Goal: Complete application form

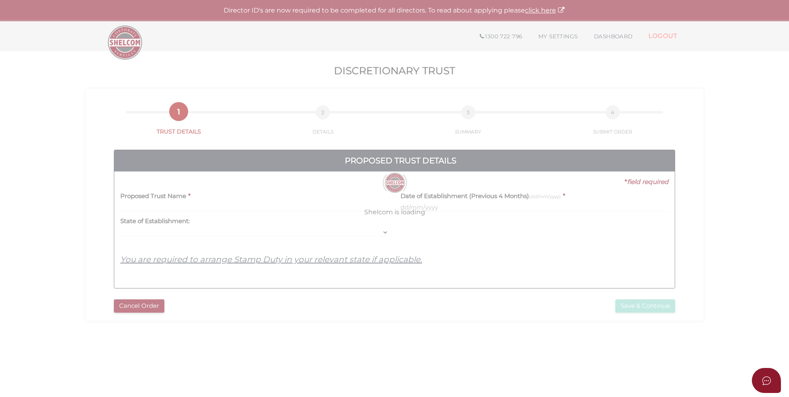
select select
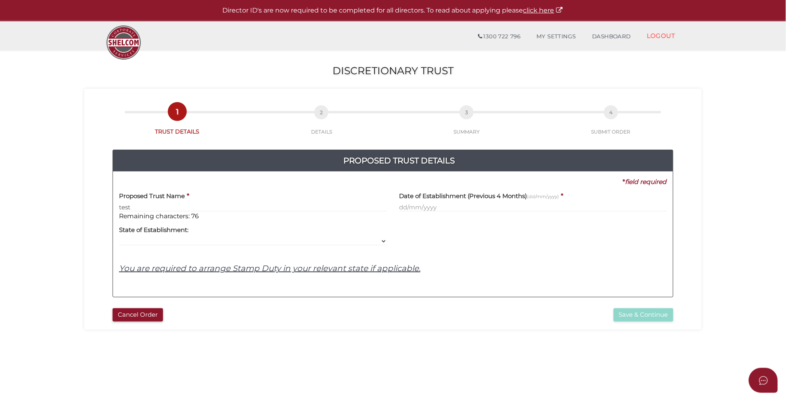
type input "test"
click at [481, 212] on input "text" at bounding box center [533, 207] width 268 height 9
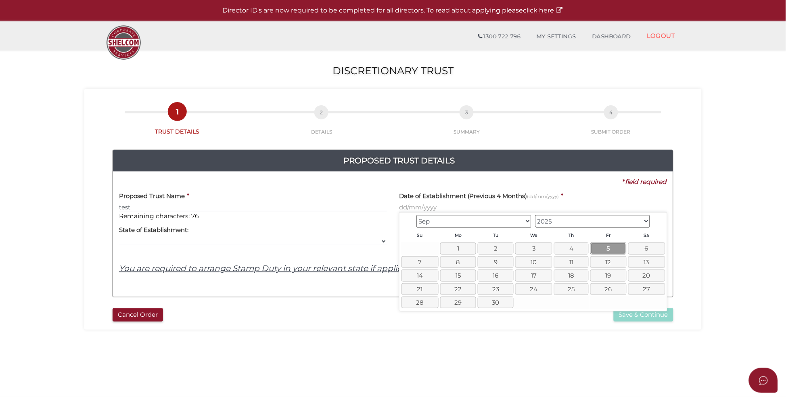
click at [605, 246] on link "5" at bounding box center [609, 249] width 36 height 12
type input "[DATE]"
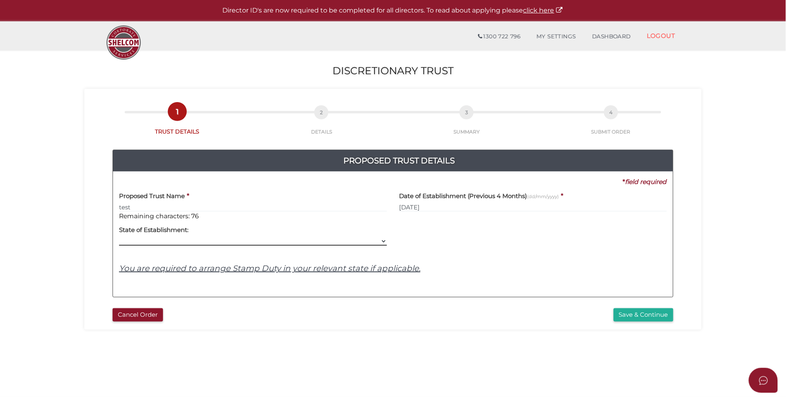
click at [204, 237] on select "VIC ACT [GEOGRAPHIC_DATA] [GEOGRAPHIC_DATA] QLD [GEOGRAPHIC_DATA] [GEOGRAPHIC_D…" at bounding box center [253, 241] width 268 height 9
click at [119, 237] on select "VIC ACT [GEOGRAPHIC_DATA] [GEOGRAPHIC_DATA] QLD [GEOGRAPHIC_DATA] [GEOGRAPHIC_D…" at bounding box center [253, 241] width 268 height 9
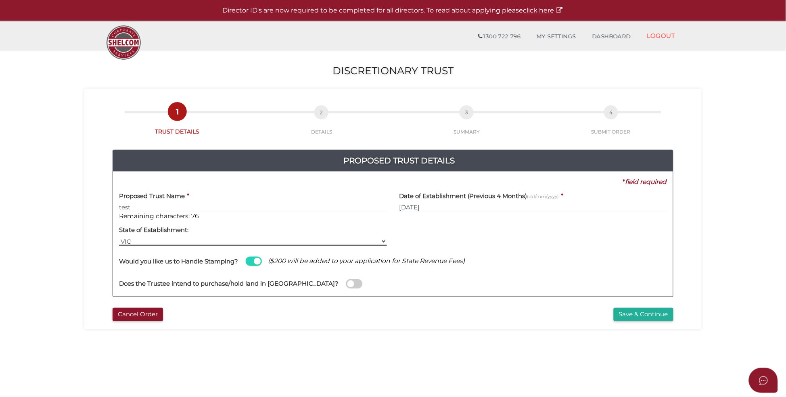
click at [234, 241] on select "VIC ACT [GEOGRAPHIC_DATA] [GEOGRAPHIC_DATA] QLD [GEOGRAPHIC_DATA] [GEOGRAPHIC_D…" at bounding box center [253, 241] width 268 height 9
click at [119, 237] on select "VIC ACT [GEOGRAPHIC_DATA] [GEOGRAPHIC_DATA] QLD [GEOGRAPHIC_DATA] [GEOGRAPHIC_D…" at bounding box center [253, 241] width 268 height 9
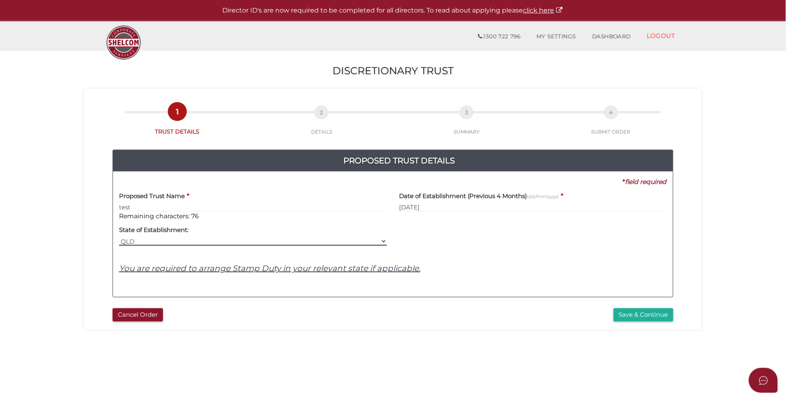
click at [188, 241] on select "VIC ACT [GEOGRAPHIC_DATA] [GEOGRAPHIC_DATA] QLD [GEOGRAPHIC_DATA] [GEOGRAPHIC_D…" at bounding box center [253, 241] width 268 height 9
select select "VIC"
click at [119, 237] on select "VIC ACT [GEOGRAPHIC_DATA] [GEOGRAPHIC_DATA] QLD [GEOGRAPHIC_DATA] [GEOGRAPHIC_D…" at bounding box center [253, 241] width 268 height 9
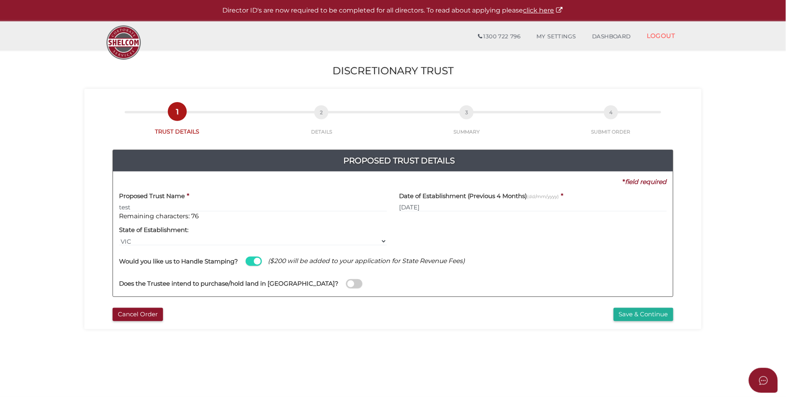
click at [346, 287] on span at bounding box center [354, 283] width 16 height 9
click at [0, 0] on input "checkbox" at bounding box center [0, 0] width 0 height 0
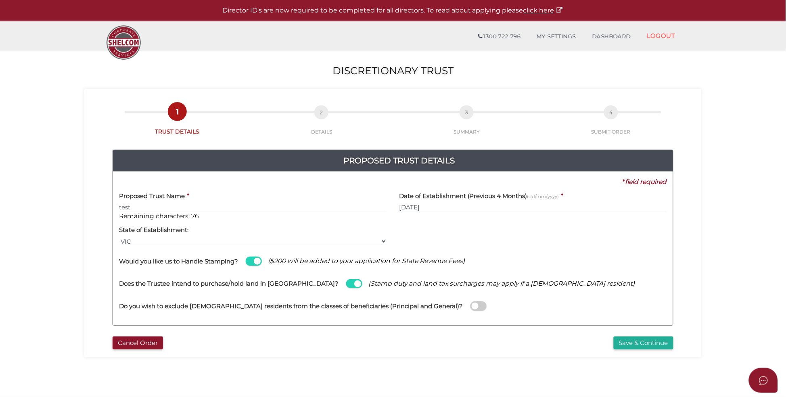
click at [471, 307] on span at bounding box center [479, 306] width 16 height 9
click at [0, 0] on input "checkbox" at bounding box center [0, 0] width 0 height 0
